Goal: Task Accomplishment & Management: Use online tool/utility

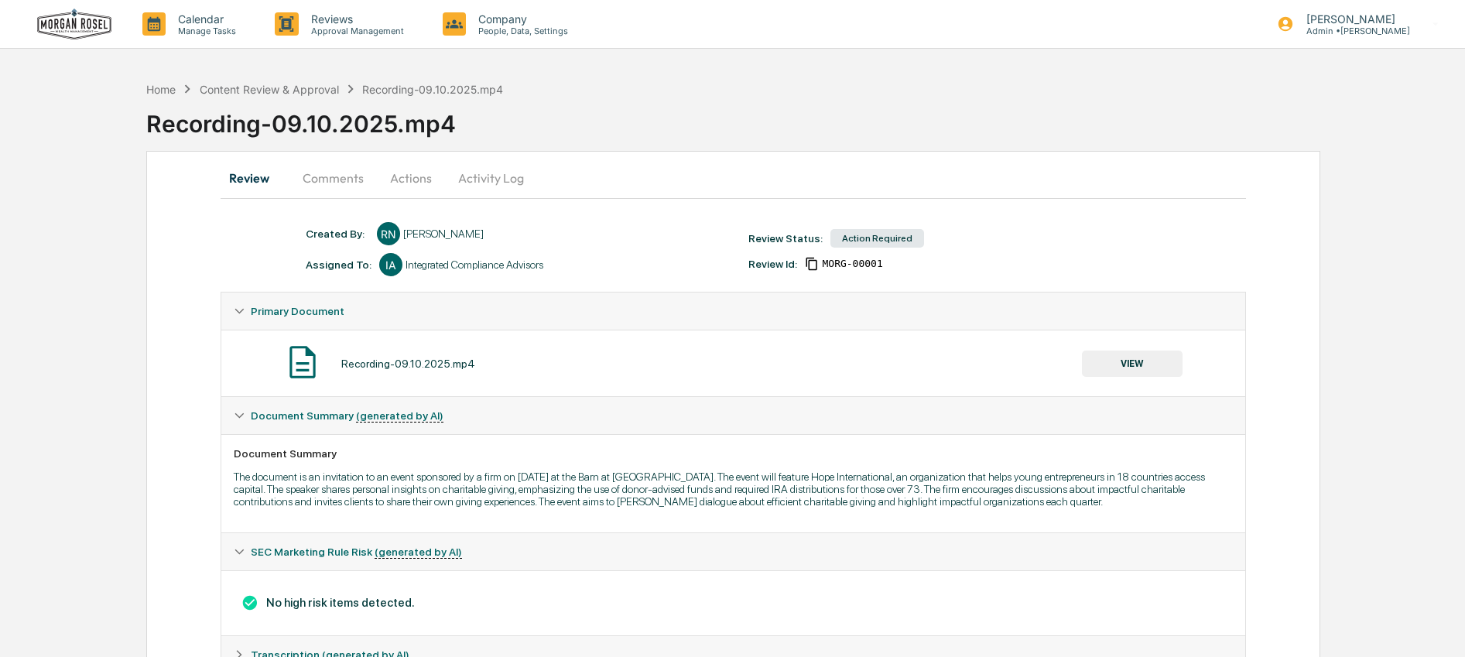
click at [330, 186] on button "Comments" at bounding box center [333, 177] width 86 height 37
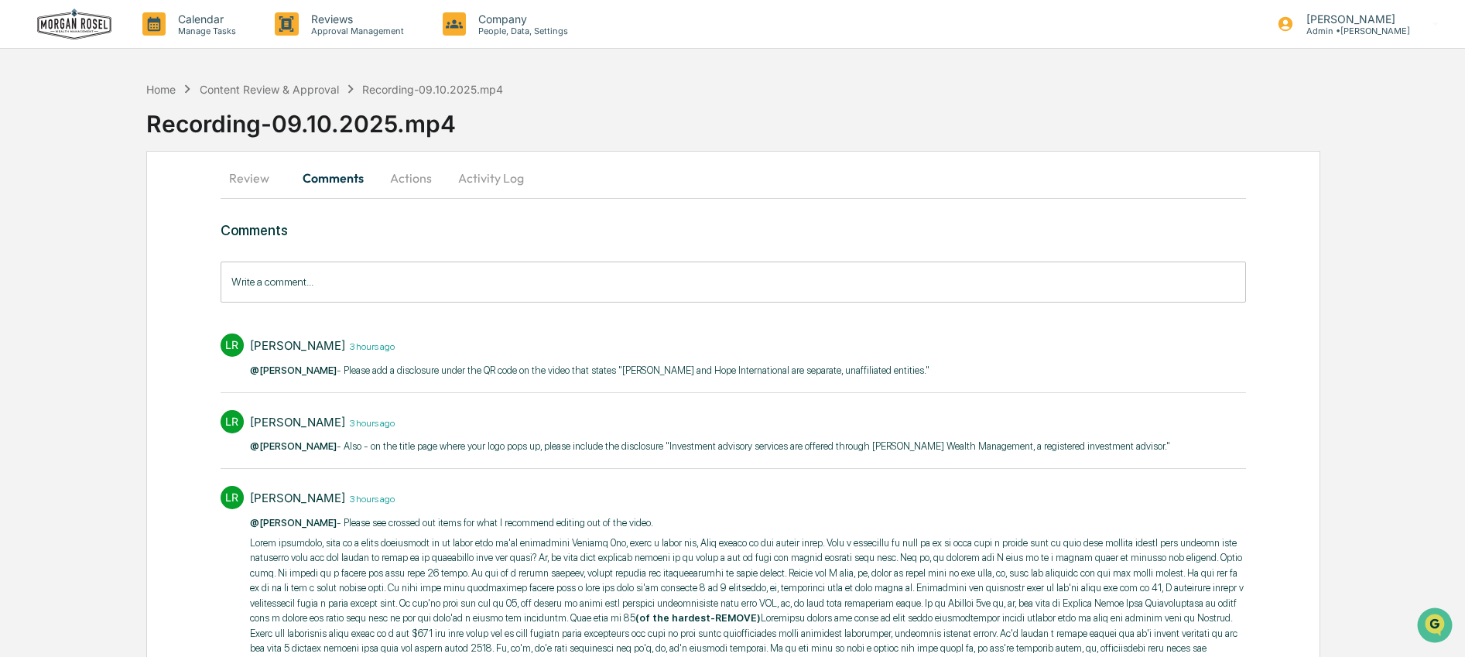
click at [487, 179] on button "Activity Log" at bounding box center [491, 177] width 91 height 37
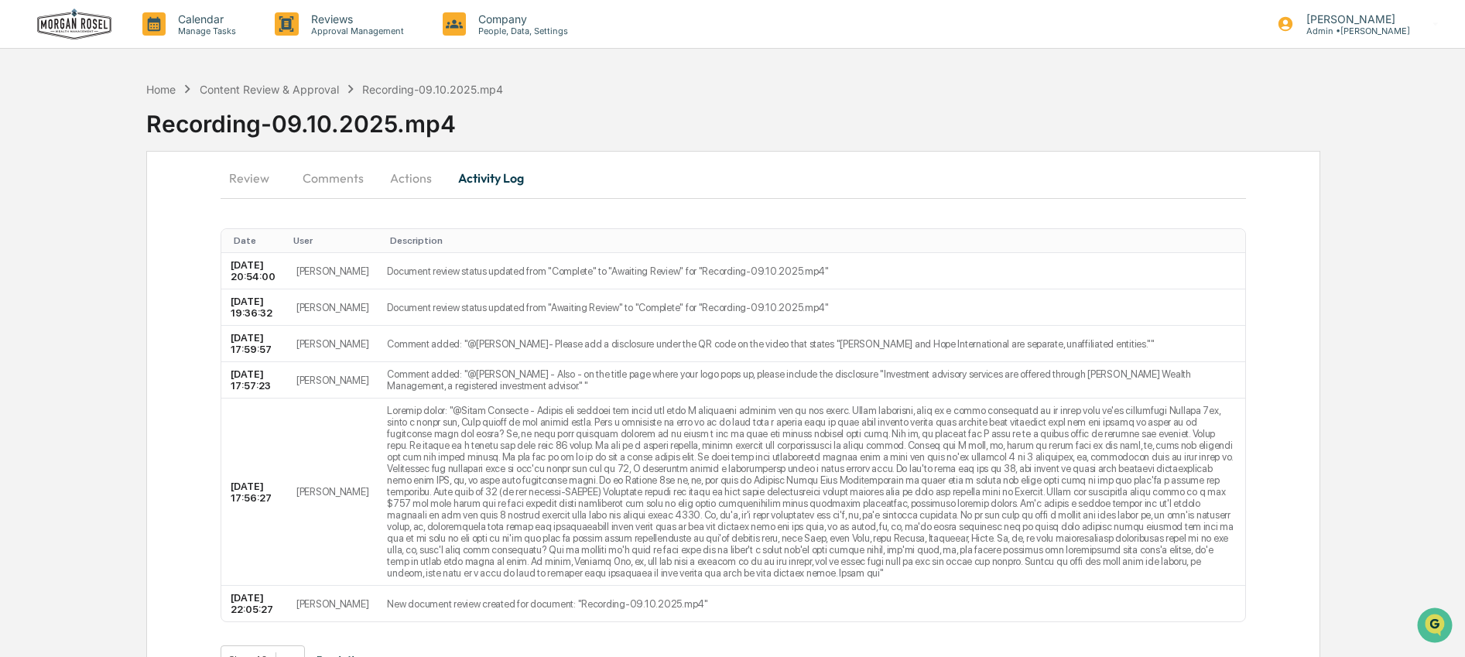
click at [429, 173] on button "Actions" at bounding box center [411, 177] width 70 height 37
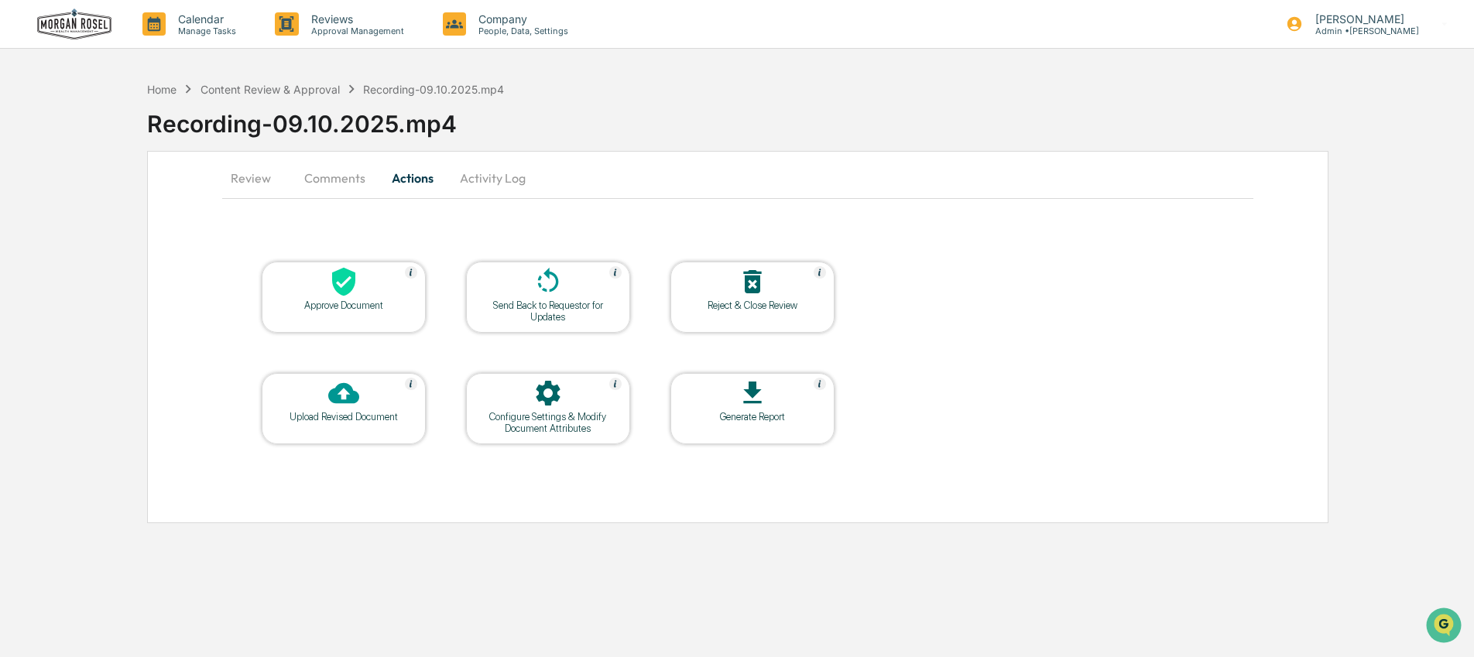
click at [538, 295] on icon at bounding box center [547, 281] width 31 height 31
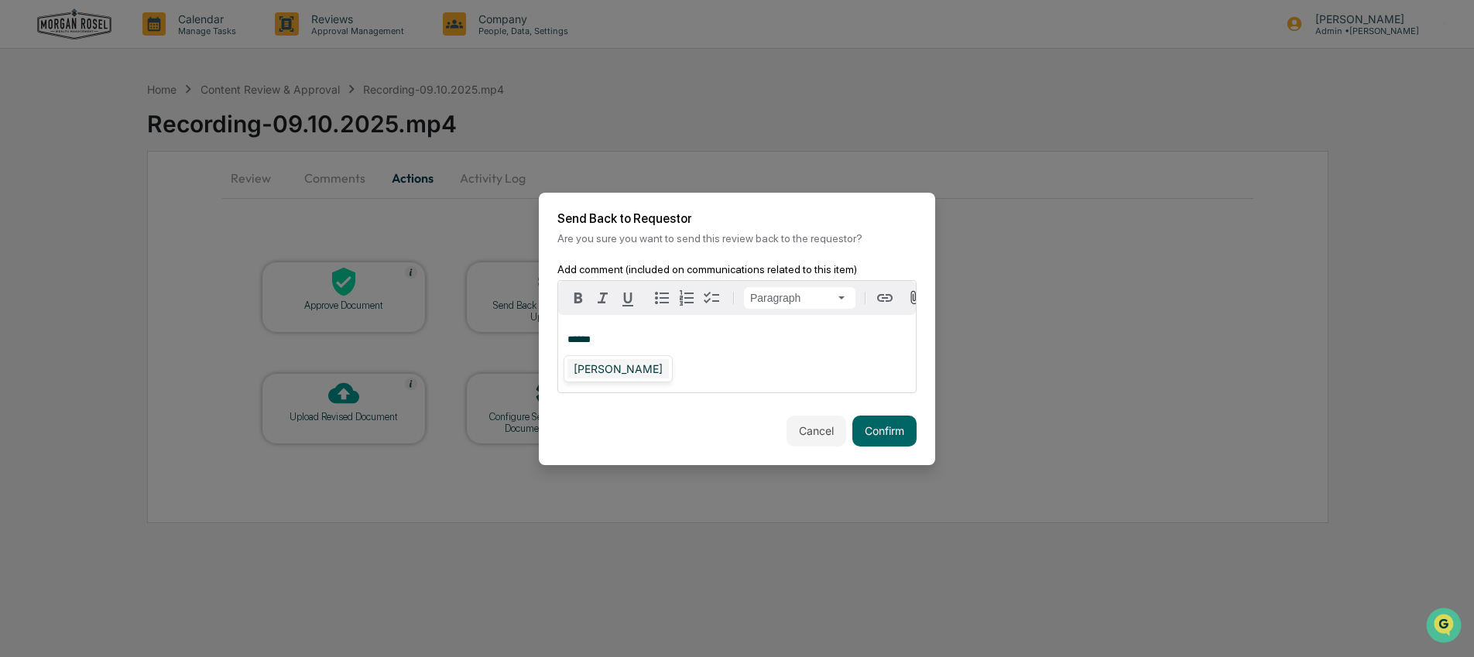
click at [634, 368] on div "[PERSON_NAME]" at bounding box center [617, 368] width 101 height 19
click at [875, 430] on button "Confirm" at bounding box center [884, 431] width 64 height 31
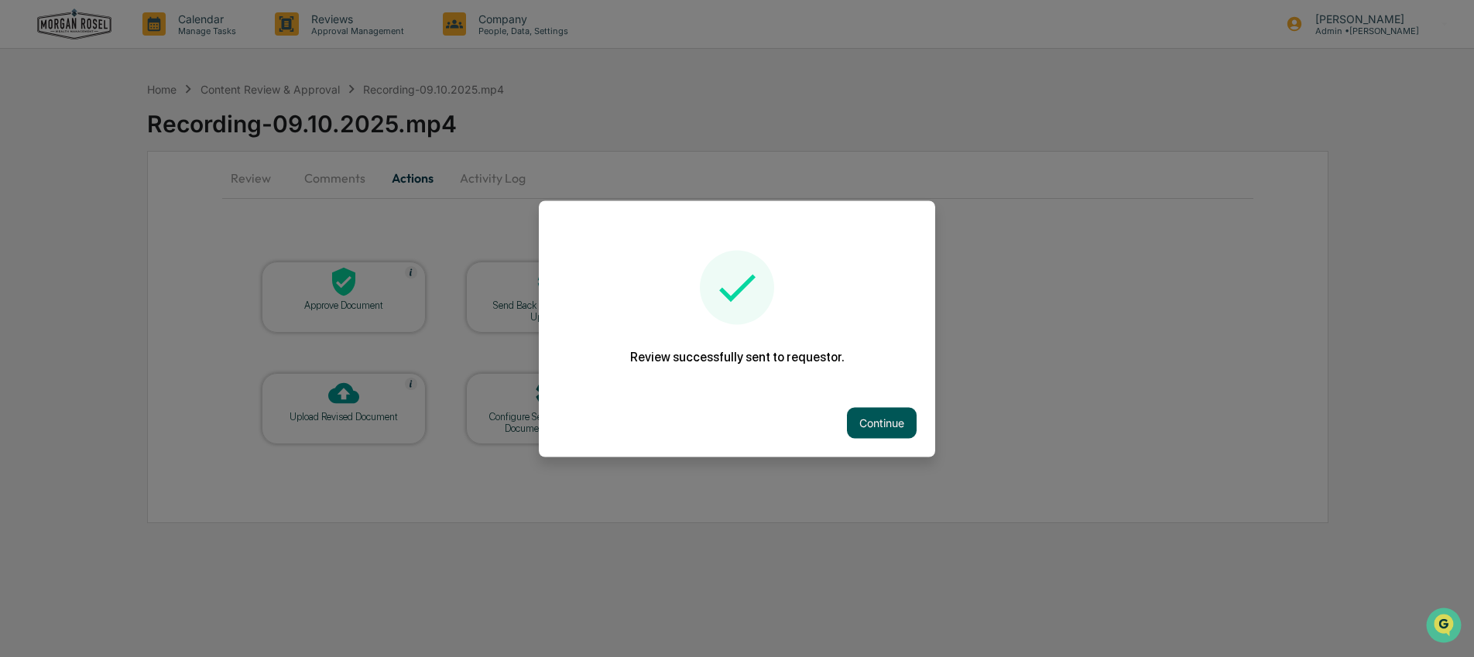
click at [896, 423] on button "Continue" at bounding box center [882, 422] width 70 height 31
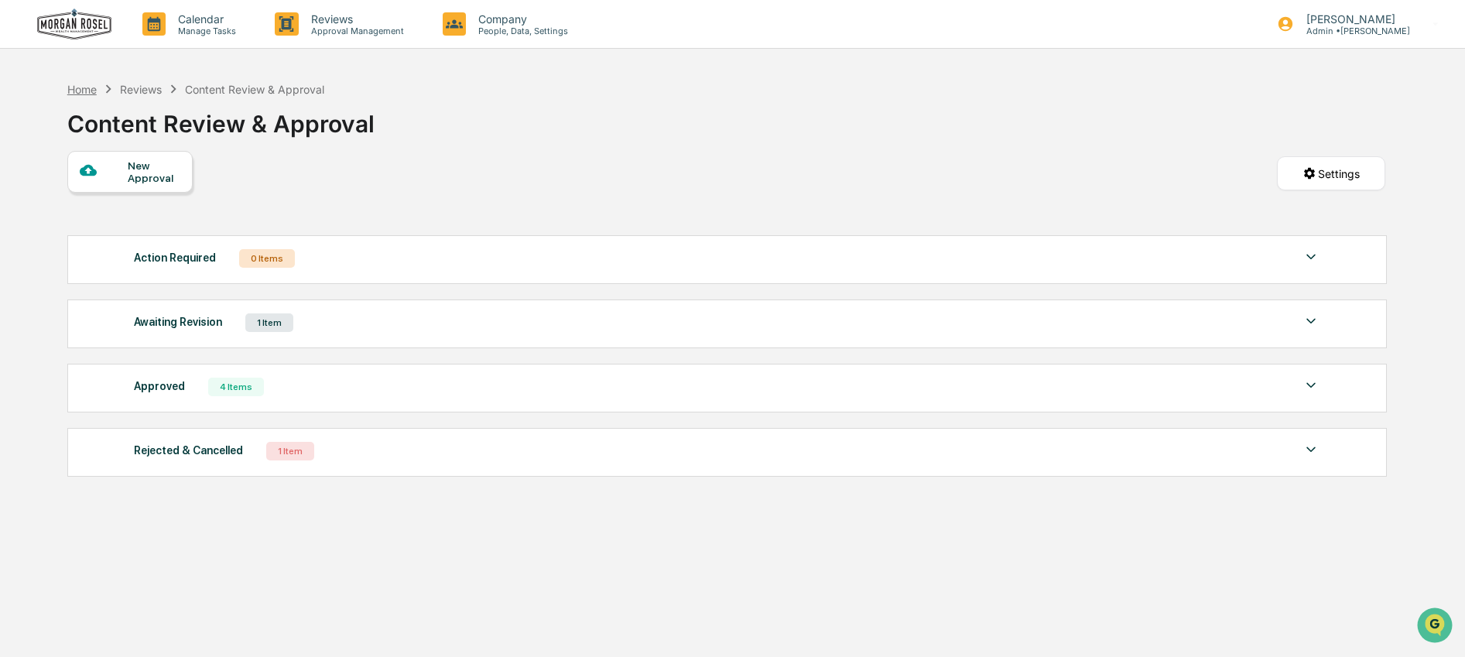
click at [91, 88] on div "Home" at bounding box center [81, 89] width 29 height 13
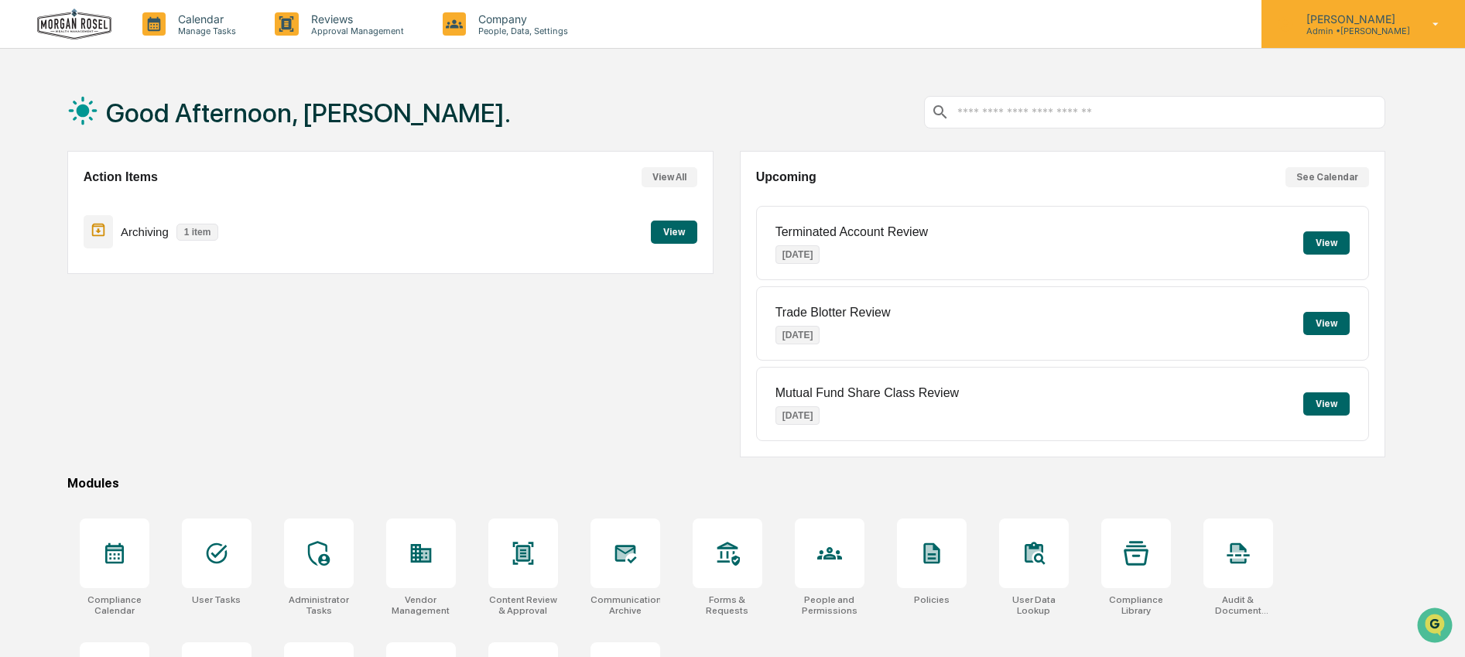
click at [1351, 34] on p "Admin • [PERSON_NAME]" at bounding box center [1352, 31] width 116 height 11
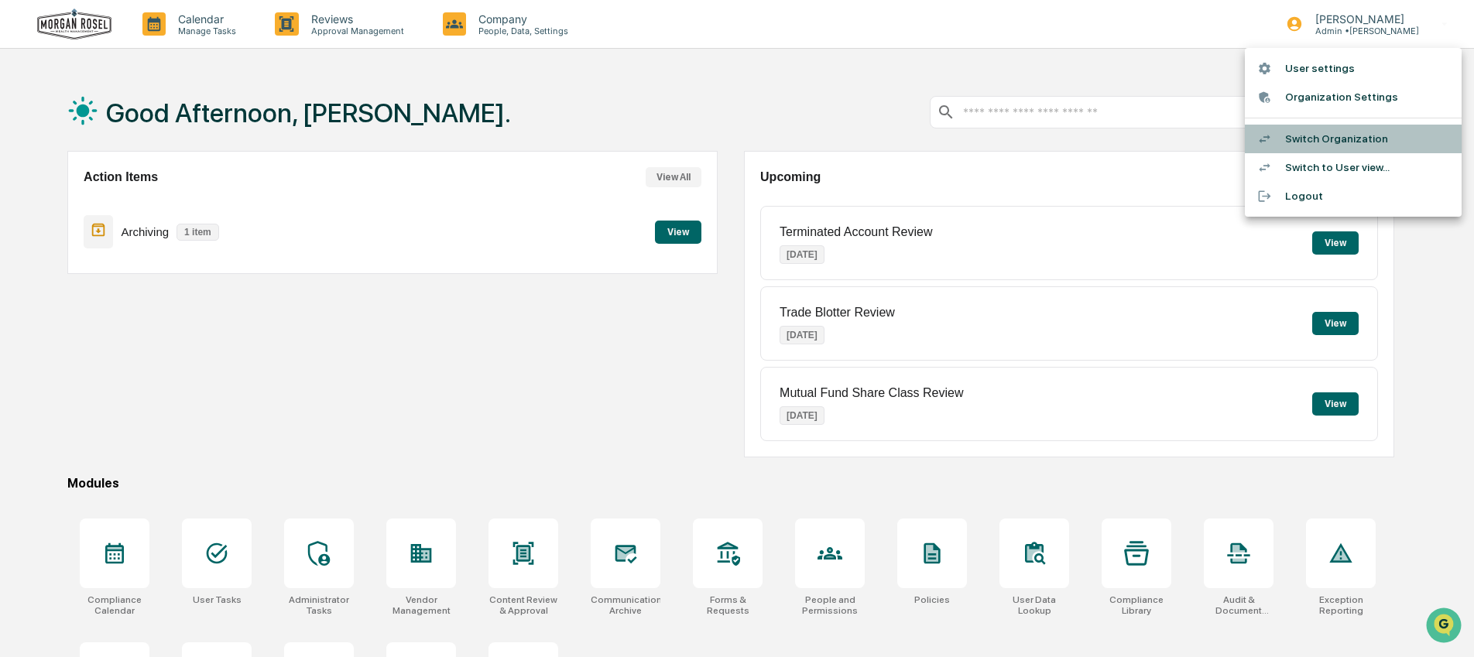
click at [1351, 132] on li "Switch Organization" at bounding box center [1352, 139] width 217 height 29
